Goal: Task Accomplishment & Management: Use online tool/utility

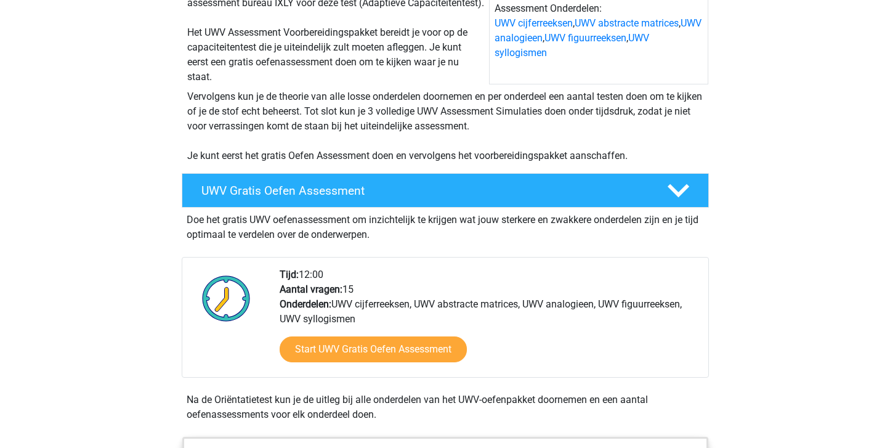
scroll to position [205, 0]
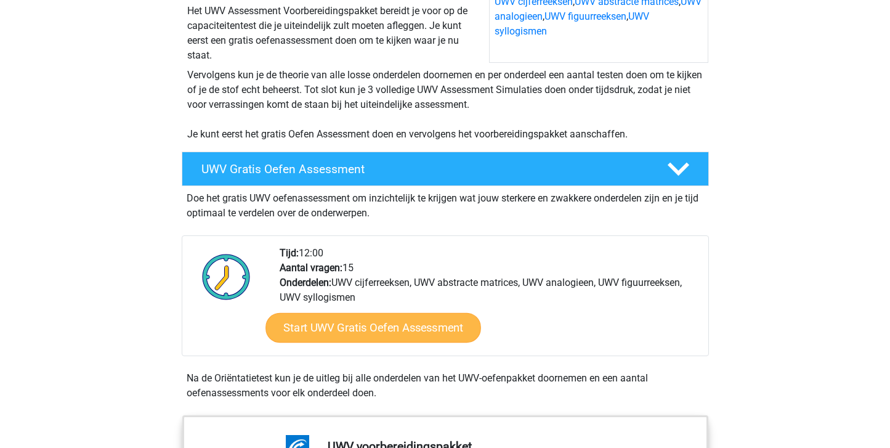
click at [350, 342] on link "Start UWV Gratis Oefen Assessment" at bounding box center [373, 328] width 216 height 30
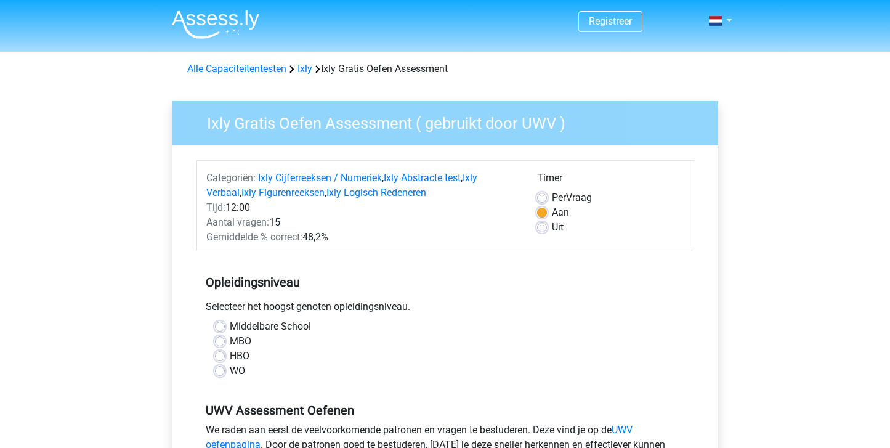
click at [230, 355] on label "HBO" at bounding box center [240, 356] width 20 height 15
click at [219, 355] on input "HBO" at bounding box center [220, 355] width 10 height 12
radio input "true"
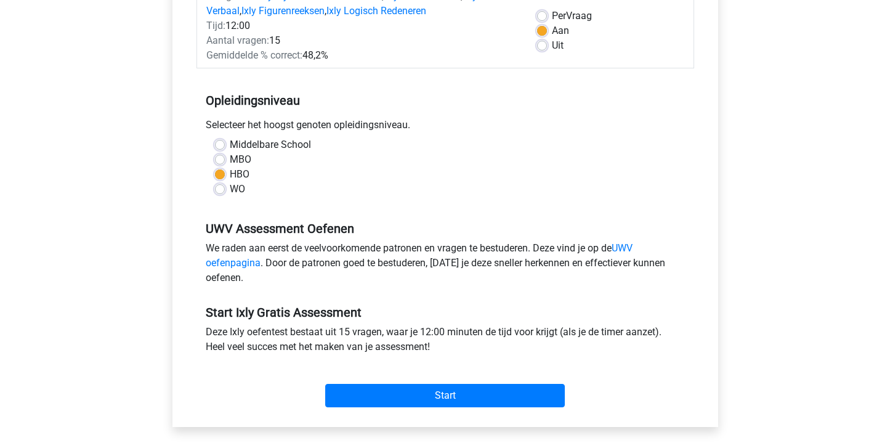
scroll to position [184, 0]
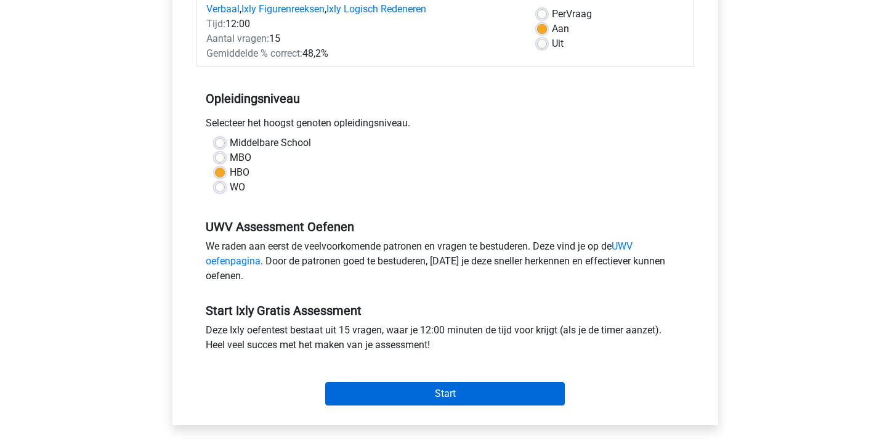
click at [411, 391] on input "Start" at bounding box center [445, 393] width 240 height 23
click at [421, 389] on input "Start" at bounding box center [445, 393] width 240 height 23
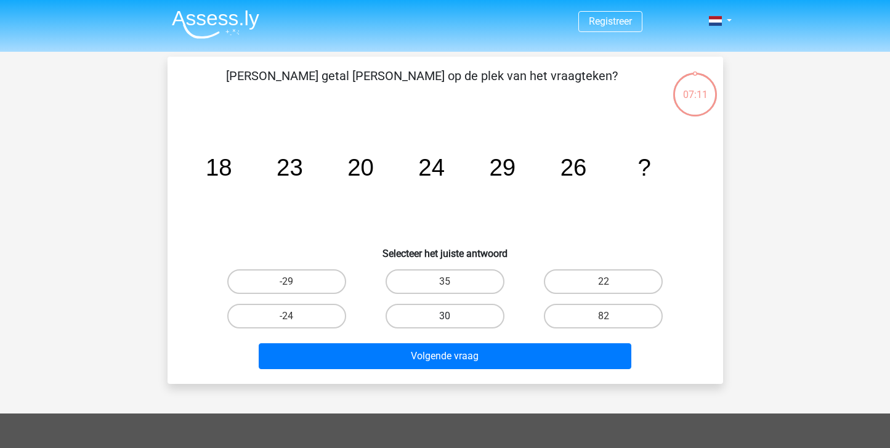
click at [443, 319] on label "30" at bounding box center [445, 316] width 119 height 25
click at [445, 319] on input "30" at bounding box center [449, 320] width 8 height 8
radio input "true"
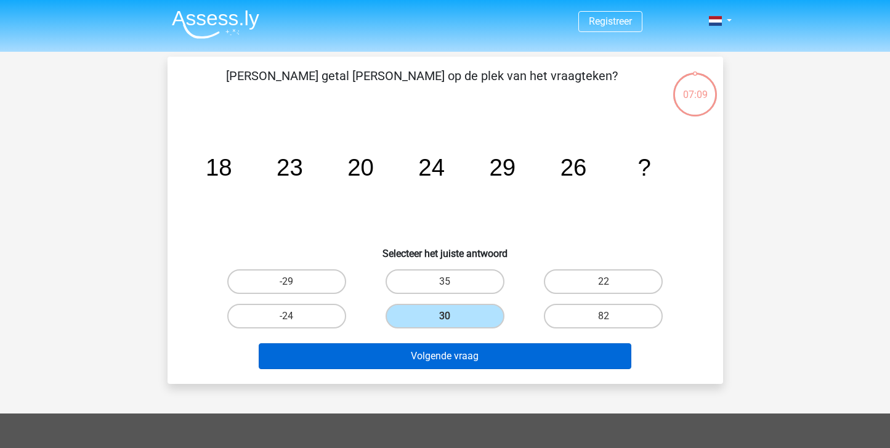
click at [459, 356] on button "Volgende vraag" at bounding box center [445, 356] width 373 height 26
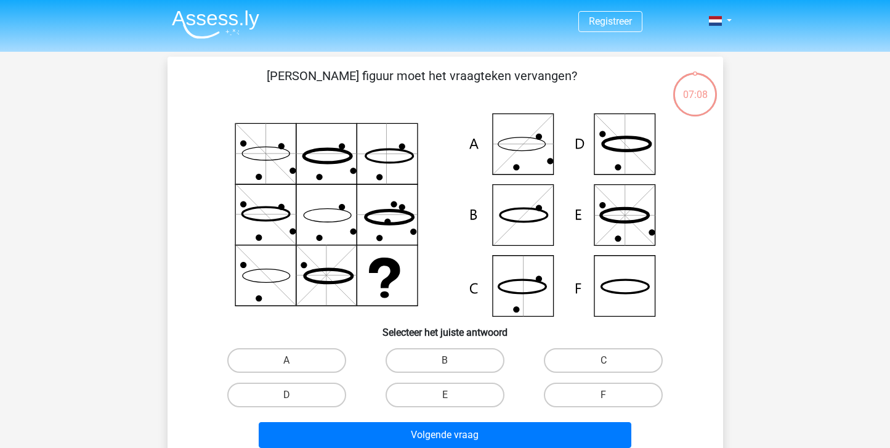
scroll to position [57, 0]
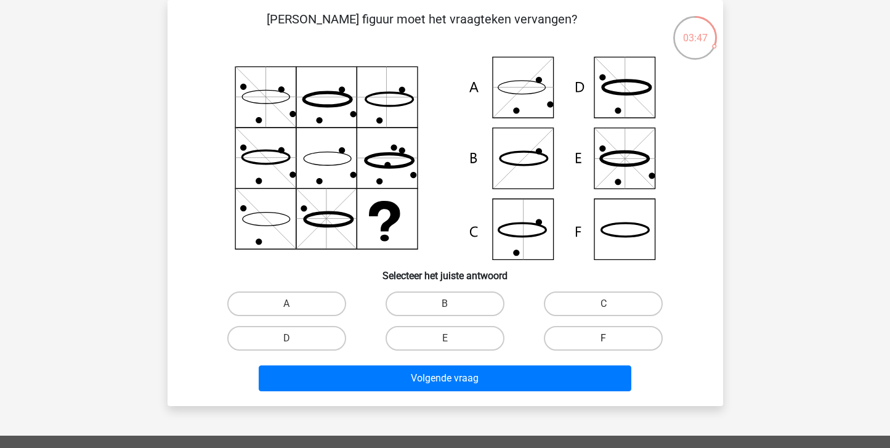
click at [601, 334] on label "F" at bounding box center [603, 338] width 119 height 25
click at [604, 338] on input "F" at bounding box center [608, 342] width 8 height 8
radio input "true"
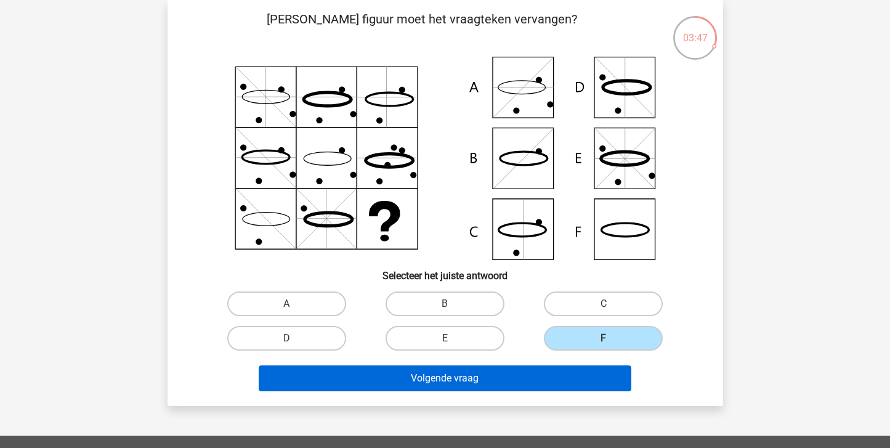
click at [565, 382] on button "Volgende vraag" at bounding box center [445, 378] width 373 height 26
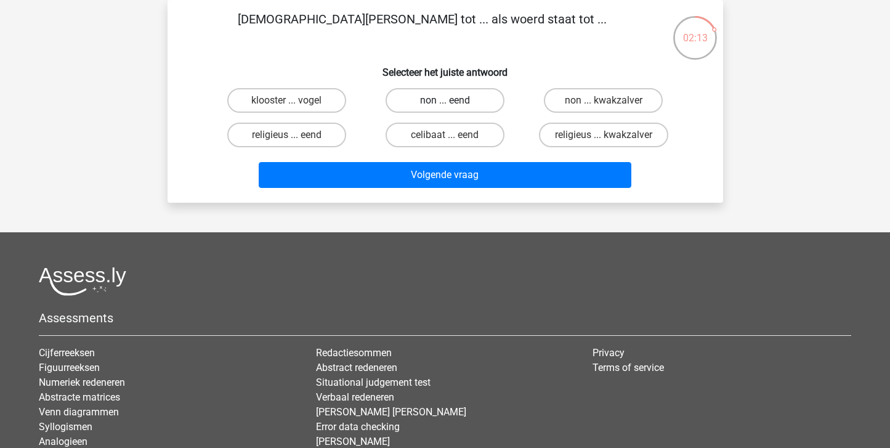
click at [462, 101] on label "non ... eend" at bounding box center [445, 100] width 119 height 25
click at [453, 101] on input "non ... eend" at bounding box center [449, 104] width 8 height 8
radio input "true"
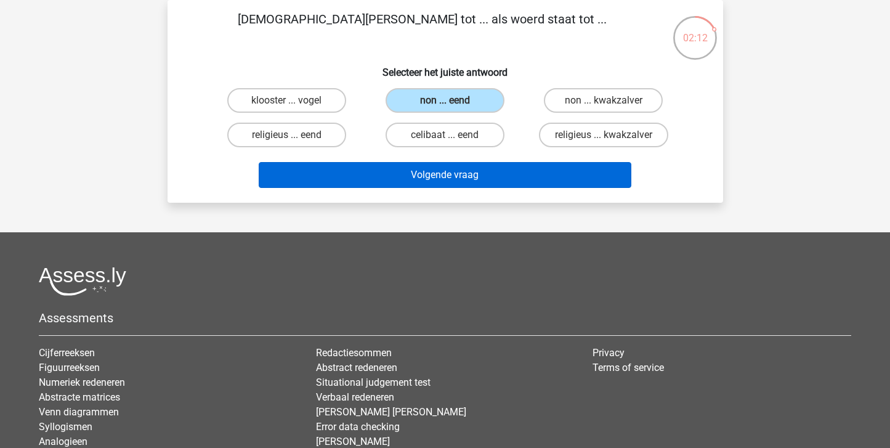
click at [483, 177] on button "Volgende vraag" at bounding box center [445, 175] width 373 height 26
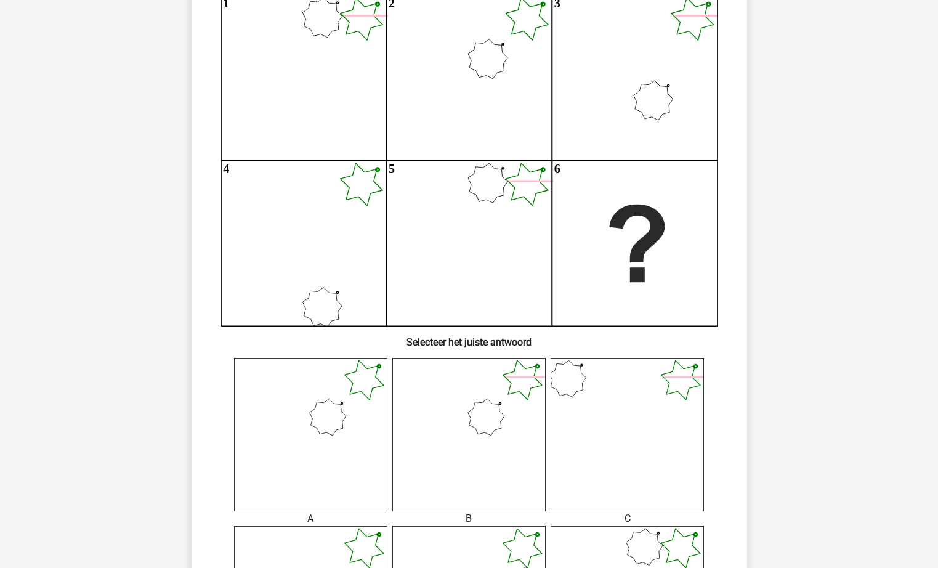
scroll to position [159, 0]
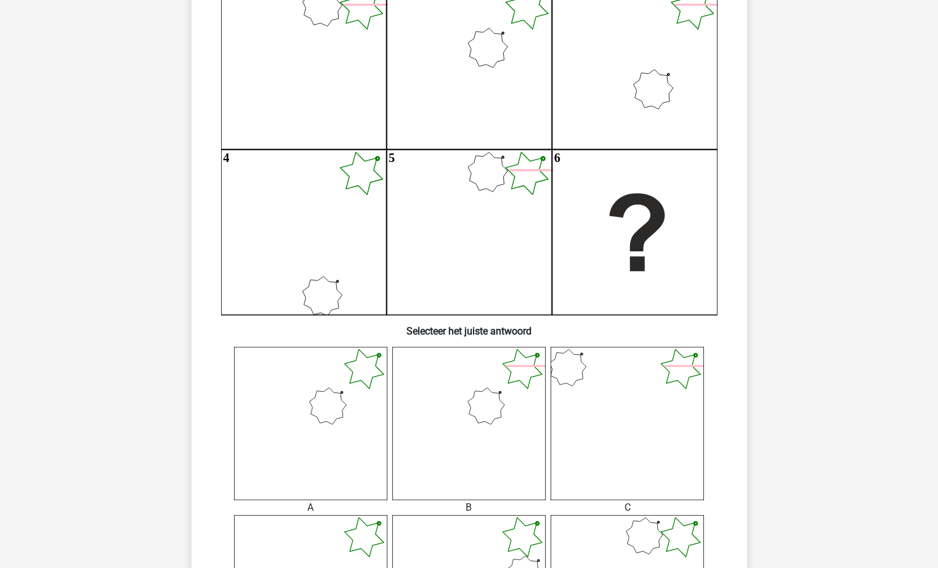
click at [487, 401] on icon at bounding box center [468, 423] width 153 height 153
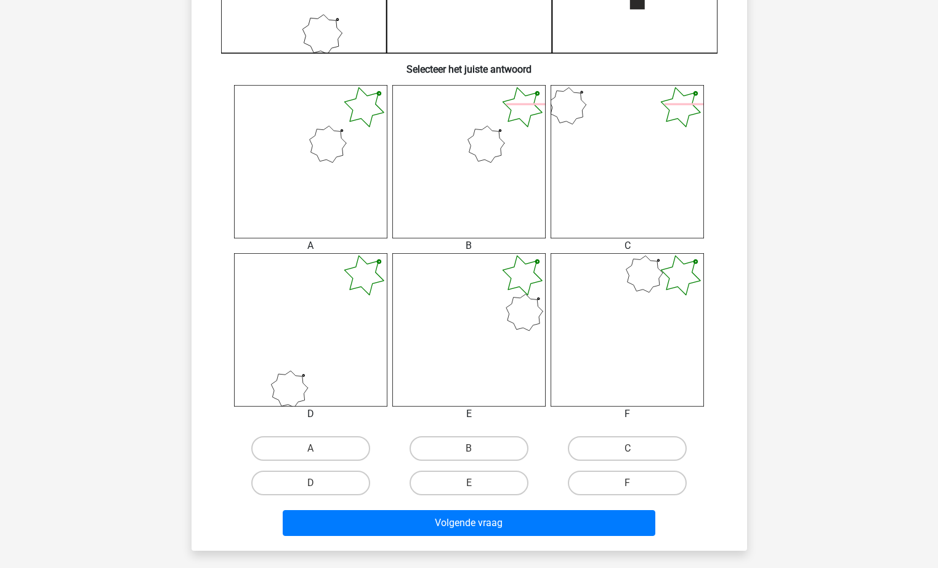
scroll to position [451, 0]
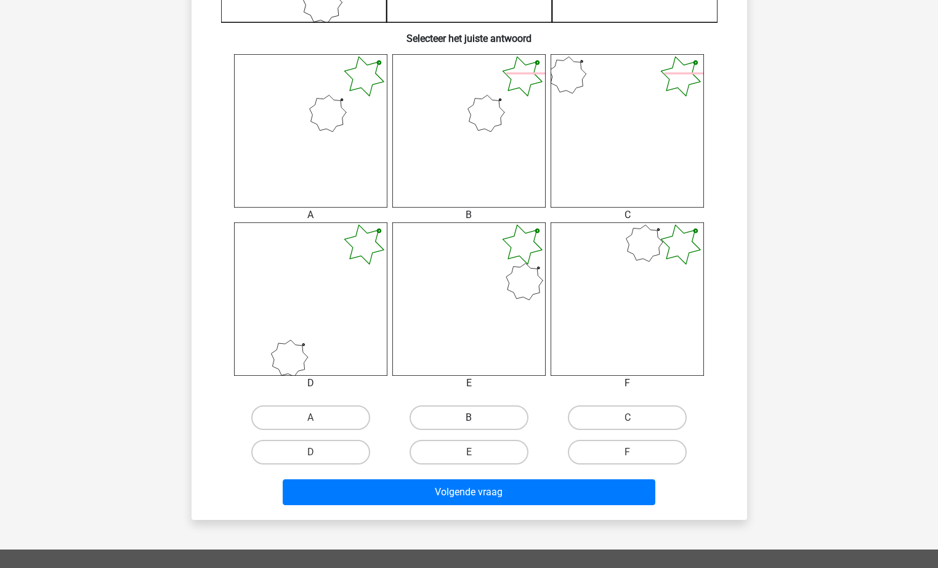
click at [456, 416] on label "B" at bounding box center [469, 417] width 119 height 25
click at [469, 418] on input "B" at bounding box center [473, 422] width 8 height 8
radio input "true"
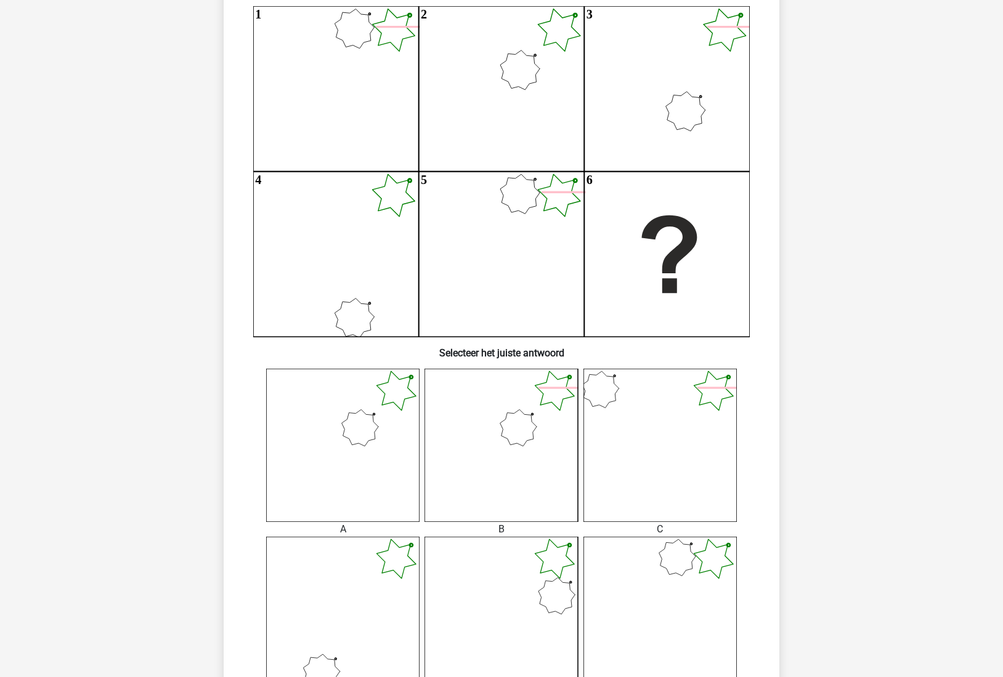
scroll to position [143, 0]
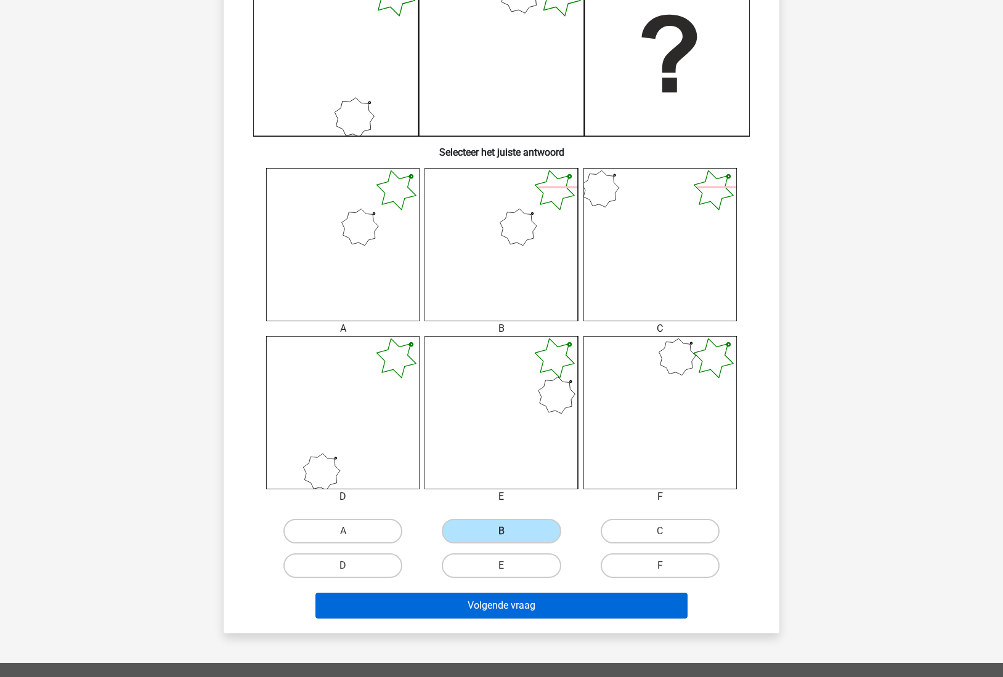
click at [589, 447] on button "Volgende vraag" at bounding box center [501, 606] width 373 height 26
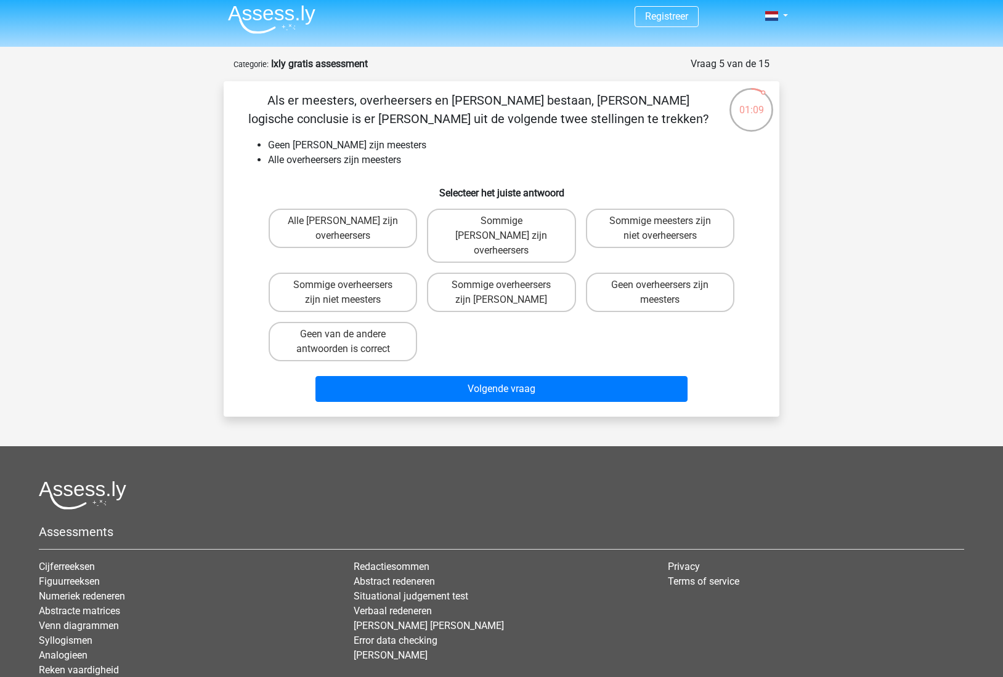
scroll to position [0, 0]
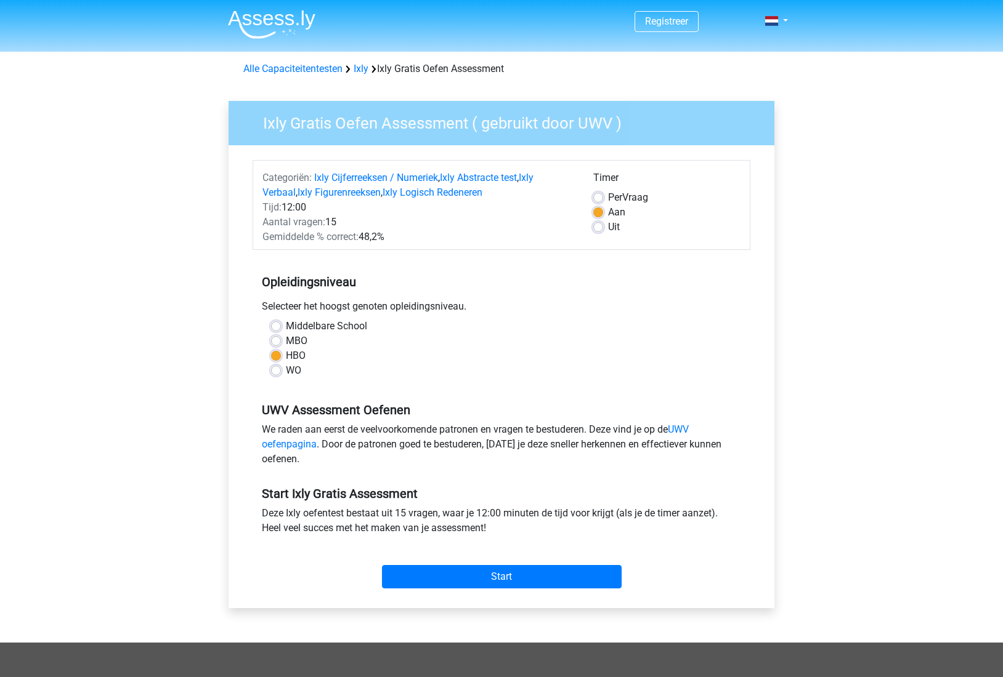
click at [464, 563] on div "Start" at bounding box center [501, 567] width 498 height 43
click at [461, 581] on input "Start" at bounding box center [502, 576] width 240 height 23
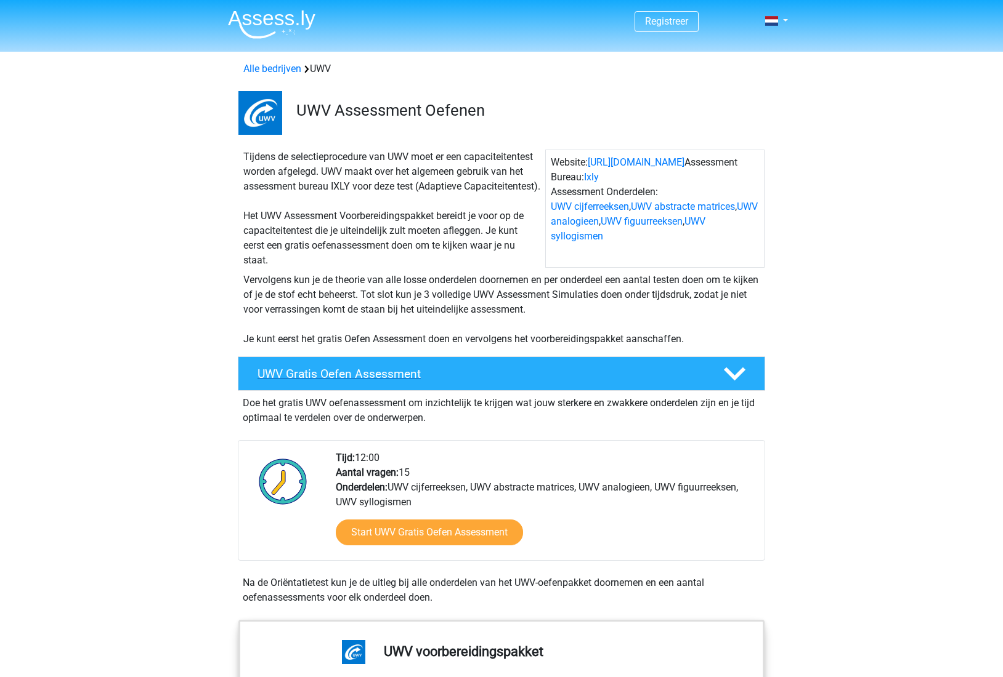
click at [511, 381] on h4 "UWV Gratis Oefen Assessment" at bounding box center [480, 374] width 446 height 14
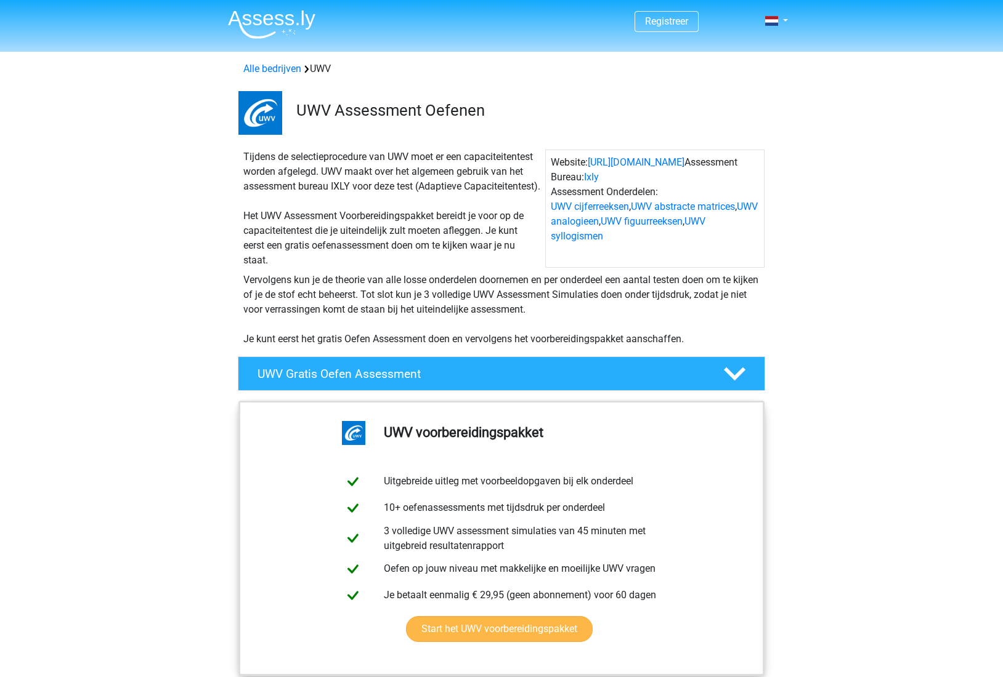
click at [496, 642] on link "Start het UWV voorbereidingspakket" at bounding box center [499, 629] width 187 height 26
click at [582, 211] on link "UWV cijferreeksen" at bounding box center [590, 207] width 78 height 12
